Goal: Entertainment & Leisure: Consume media (video, audio)

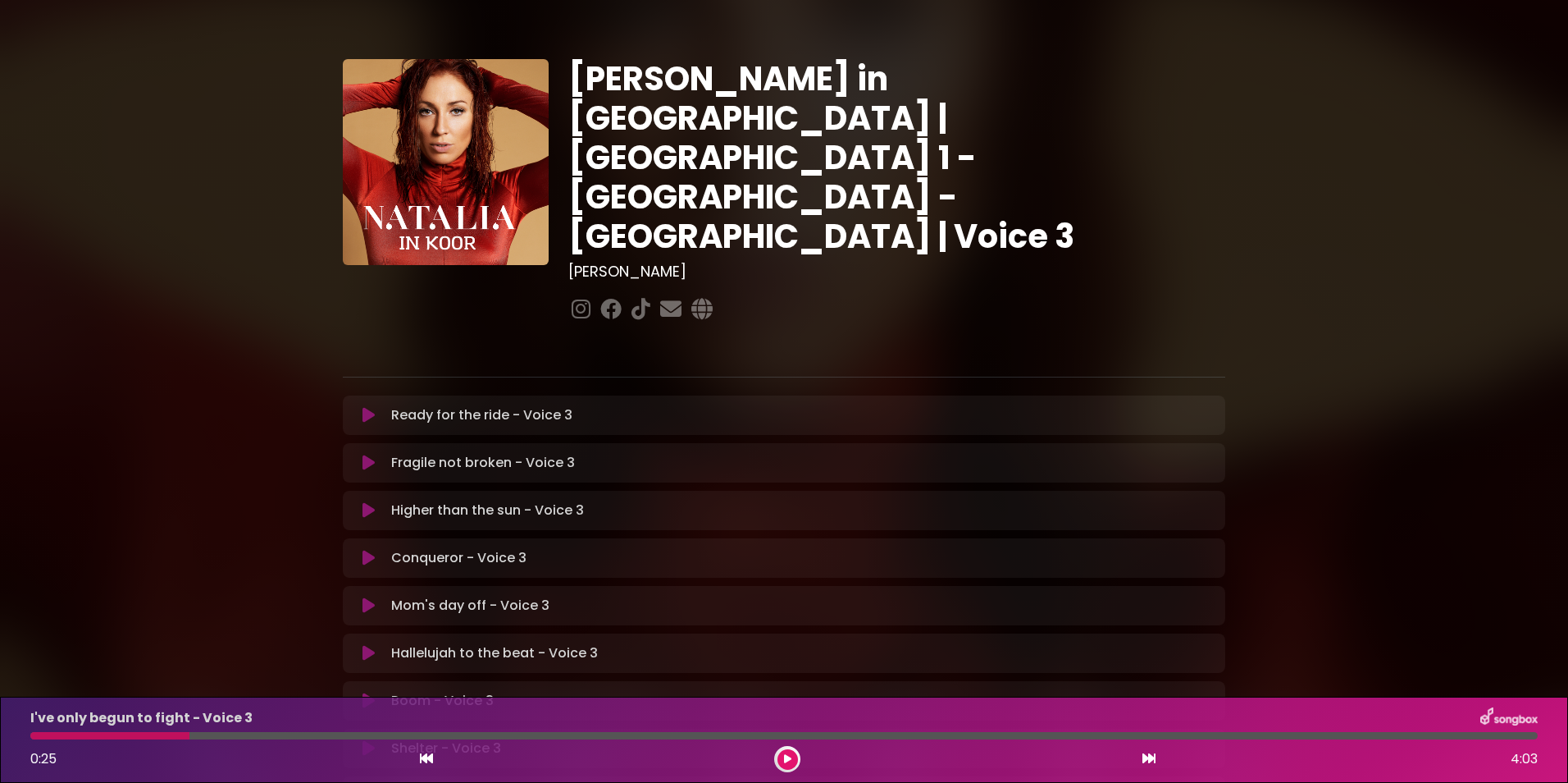
scroll to position [306, 0]
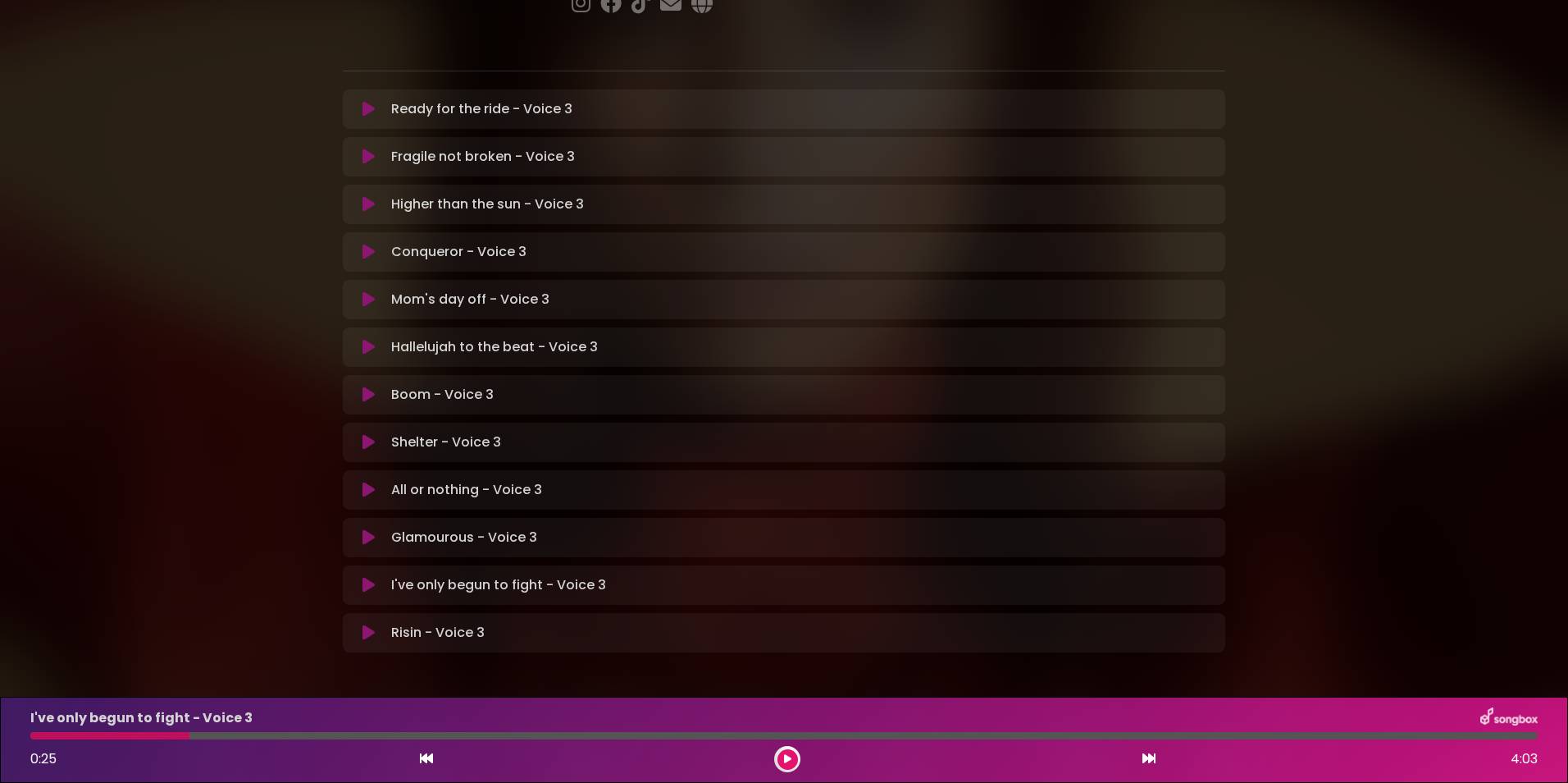
click at [365, 482] on icon at bounding box center [368, 490] width 12 height 16
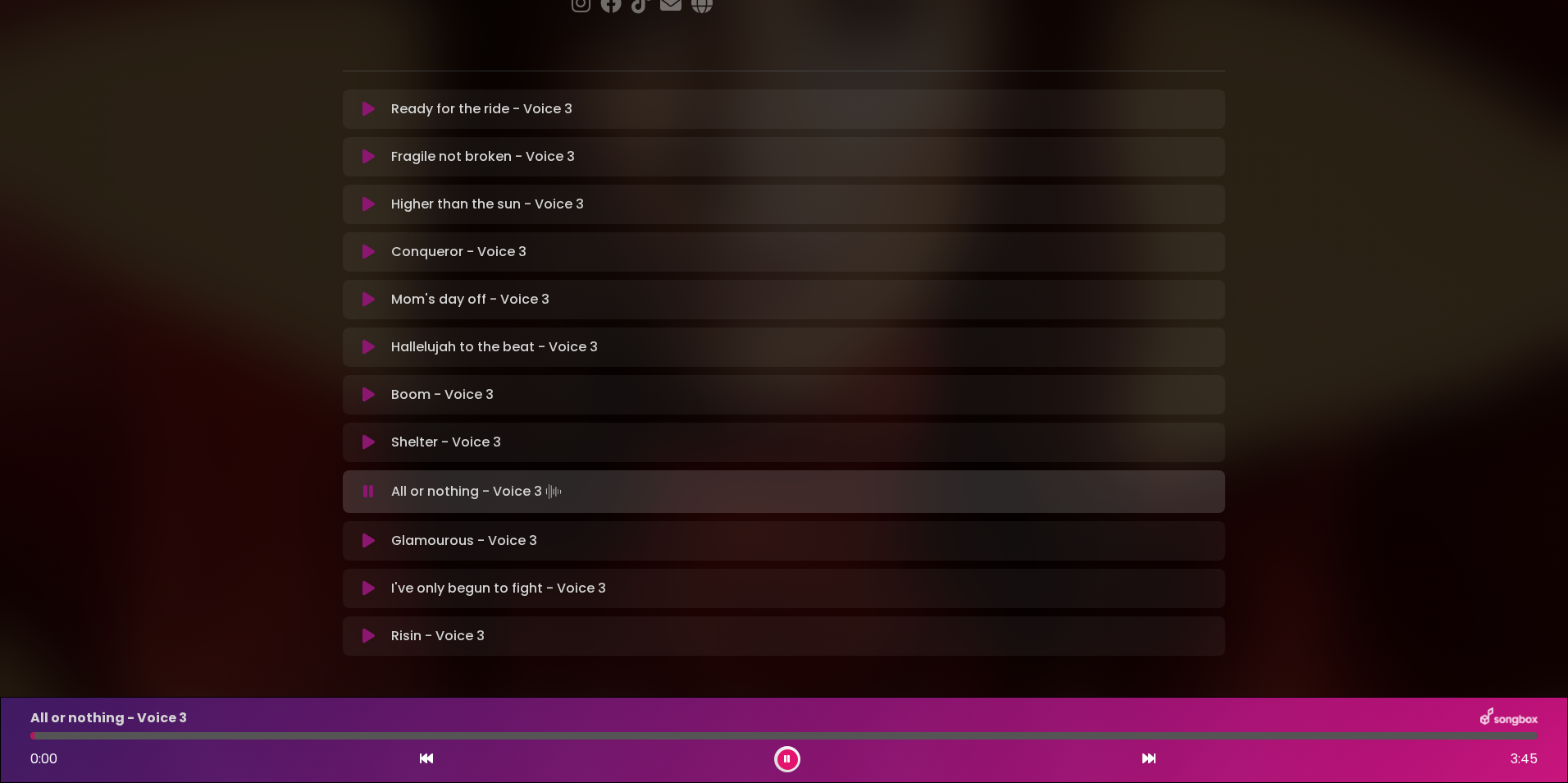
click at [365, 434] on icon at bounding box center [368, 441] width 12 height 16
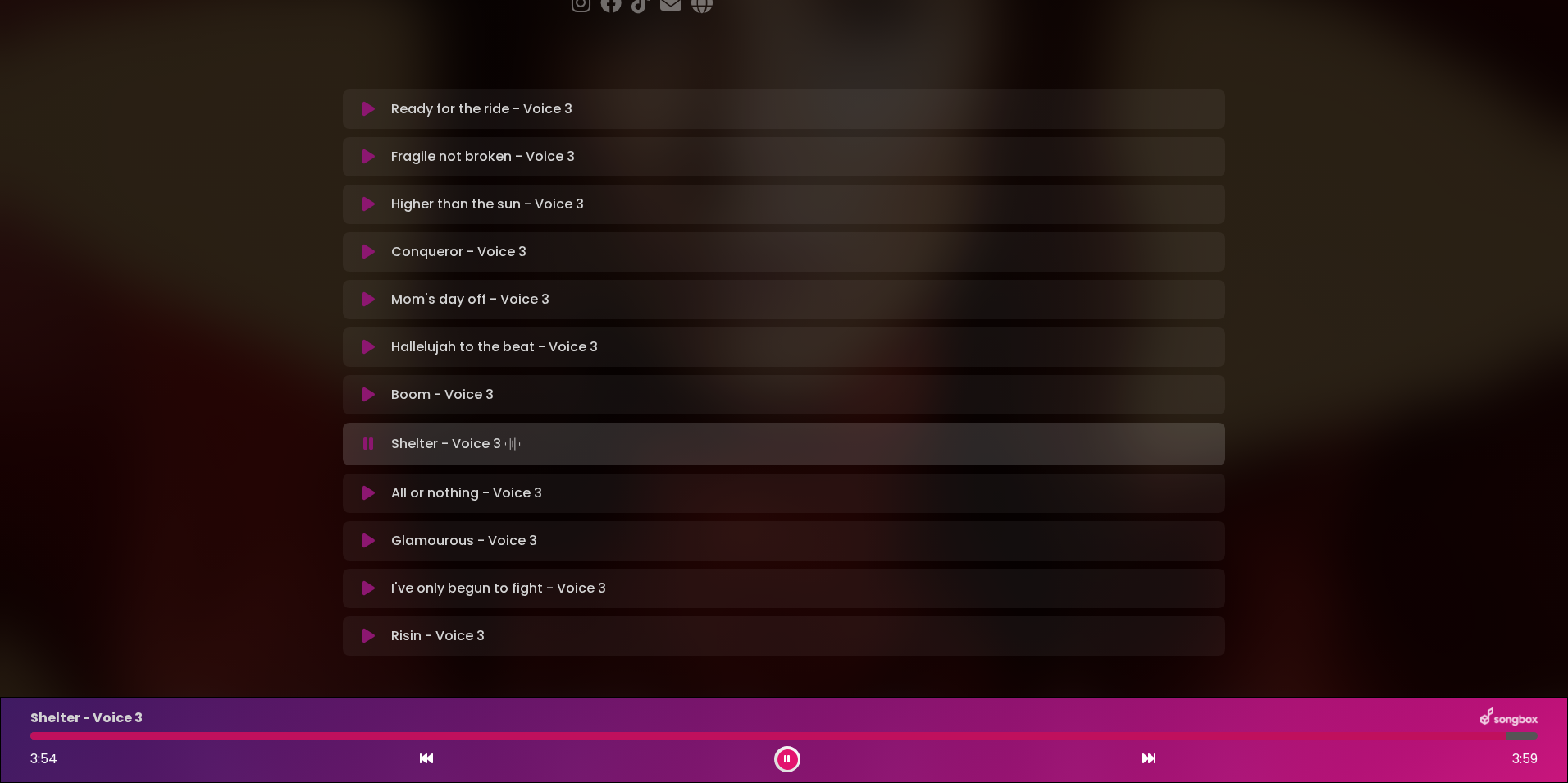
click at [403, 483] on p "All or nothing - Voice 3 Loading Track..." at bounding box center [467, 492] width 151 height 20
click at [371, 485] on icon at bounding box center [368, 492] width 12 height 16
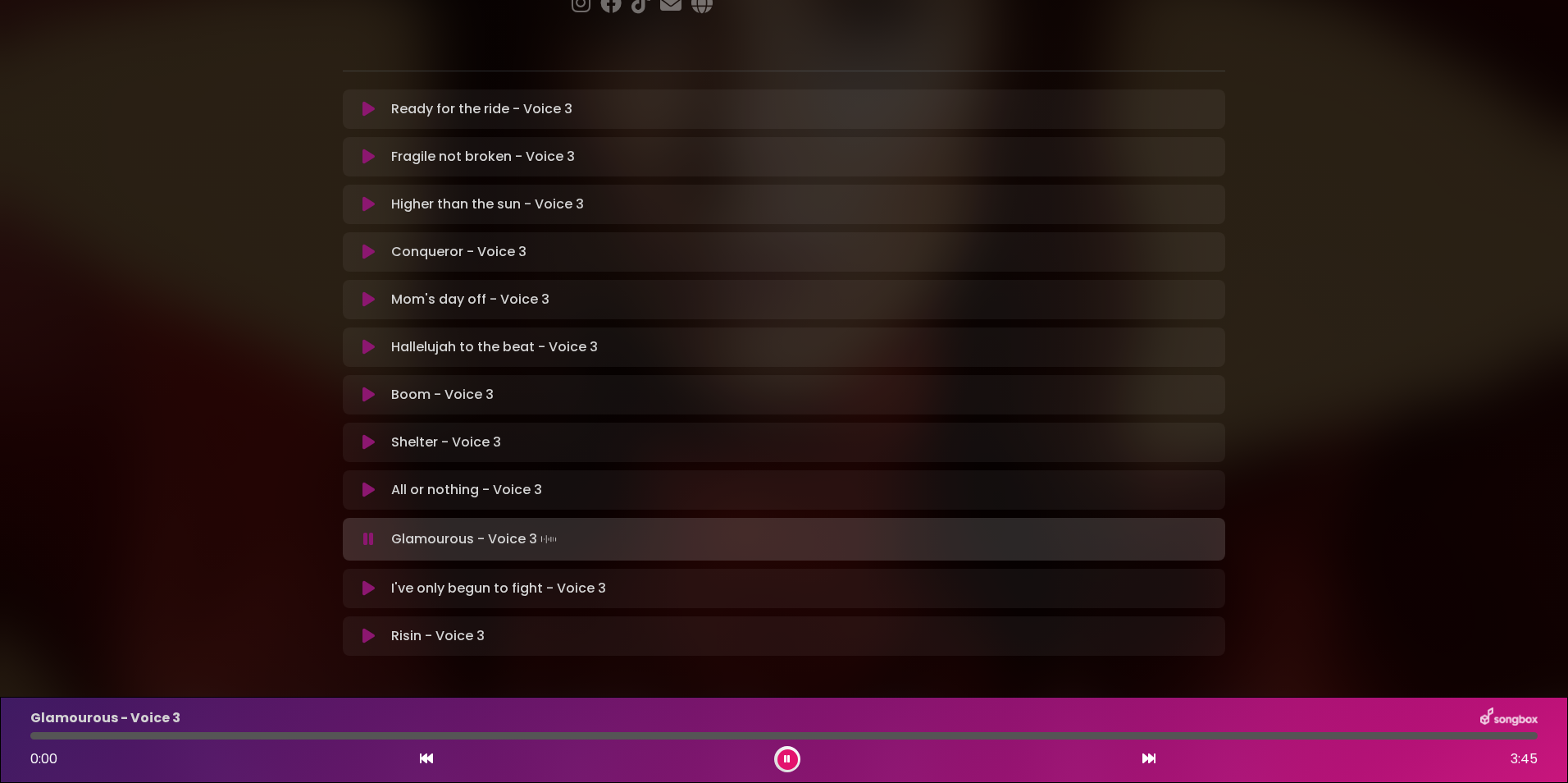
click at [368, 531] on icon at bounding box center [368, 539] width 10 height 16
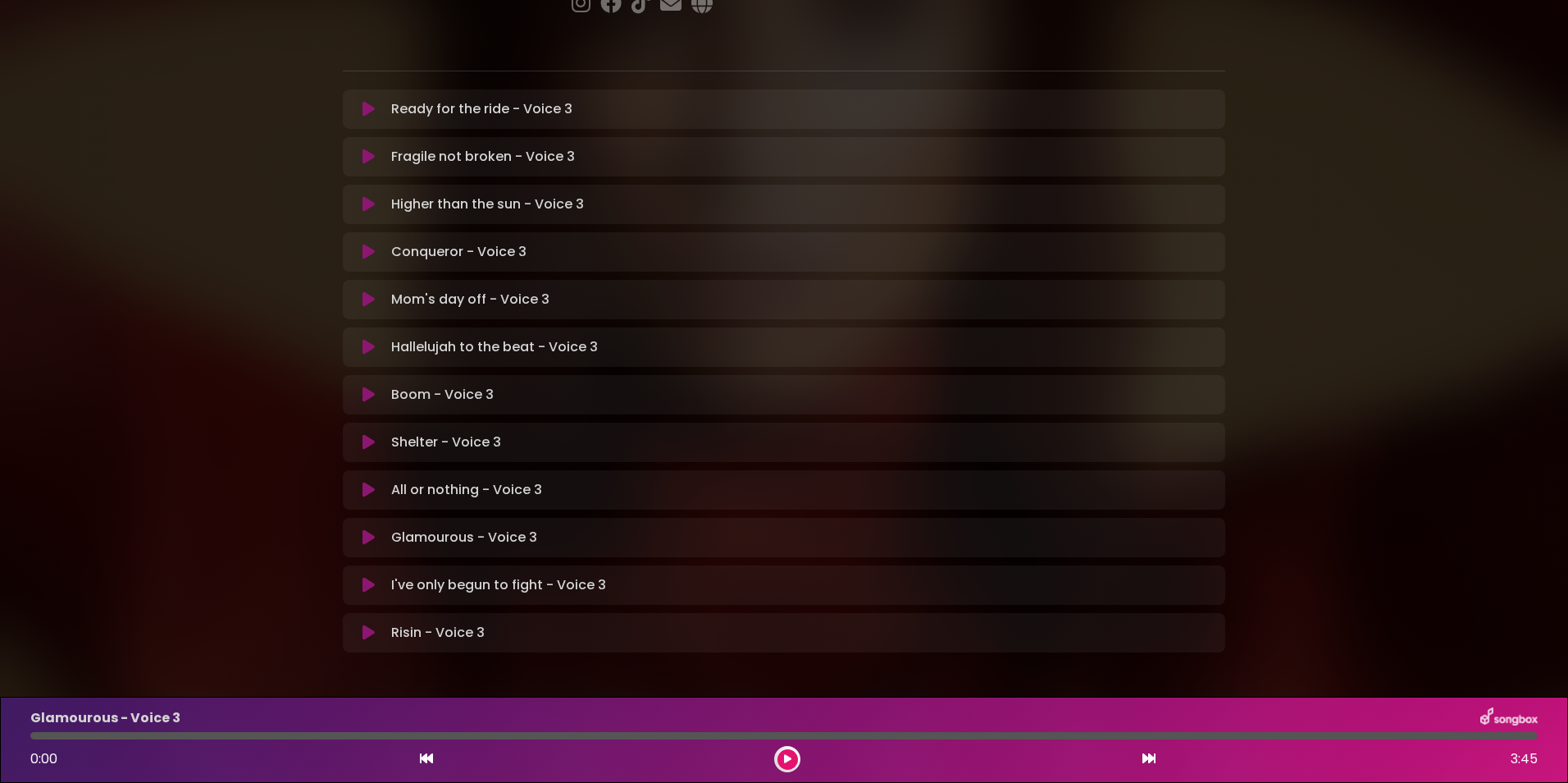
click at [368, 529] on icon at bounding box center [368, 537] width 12 height 16
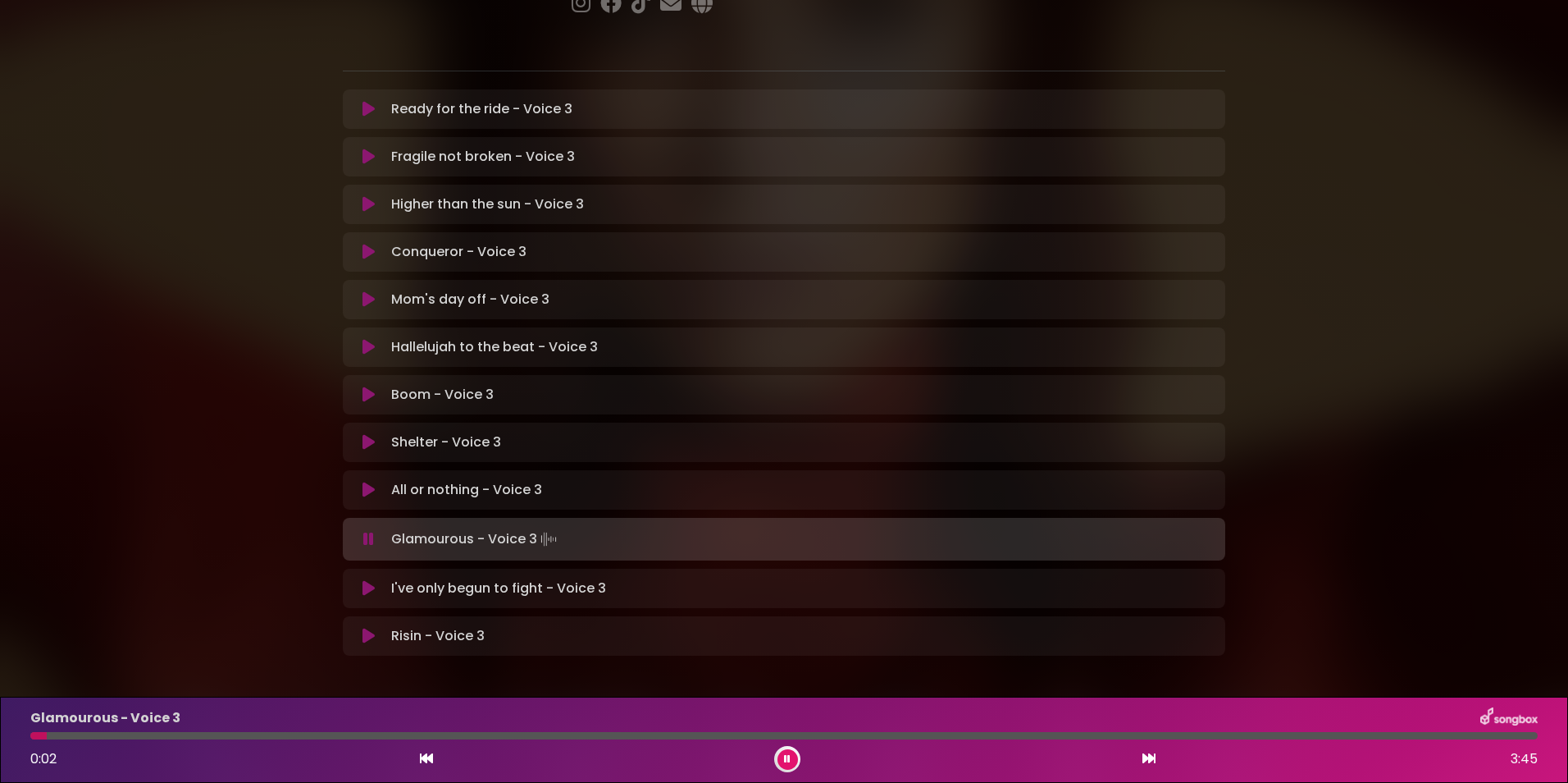
click at [98, 740] on div "Glamourous - Voice 3 0:02 3:45" at bounding box center [784, 740] width 1527 height 65
click at [94, 732] on div at bounding box center [784, 736] width 1508 height 8
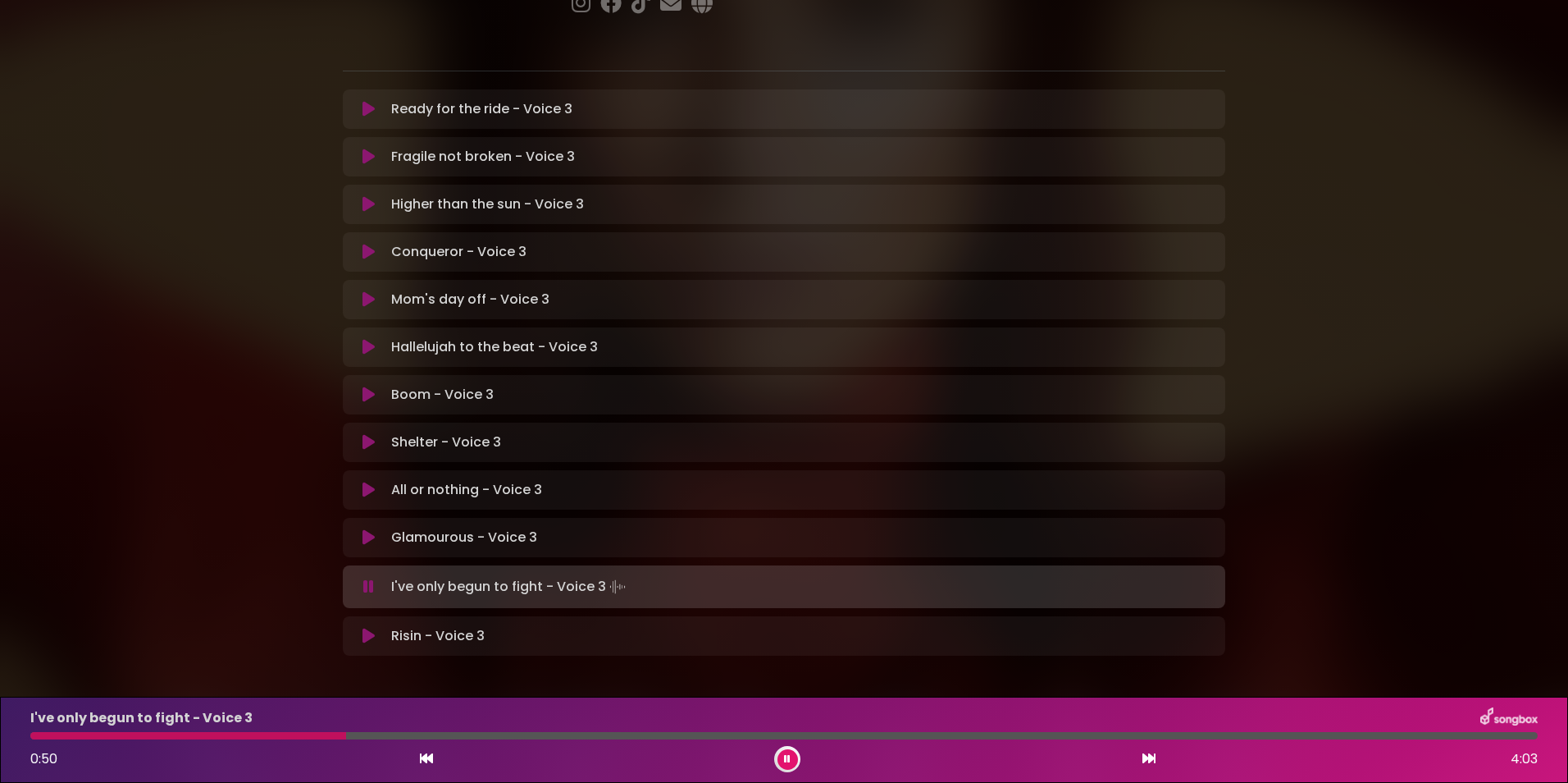
click at [289, 735] on div at bounding box center [188, 736] width 316 height 8
click at [289, 735] on div at bounding box center [176, 736] width 292 height 8
